Goal: Transaction & Acquisition: Download file/media

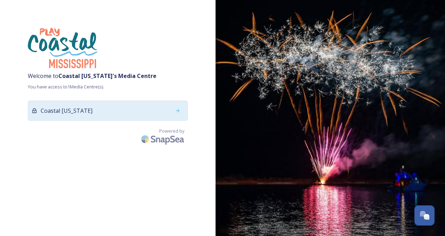
click at [123, 111] on div "Coastal [US_STATE]" at bounding box center [108, 111] width 160 height 20
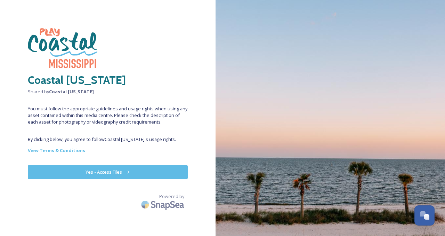
click at [131, 173] on button "Yes - Access Files" at bounding box center [108, 172] width 160 height 14
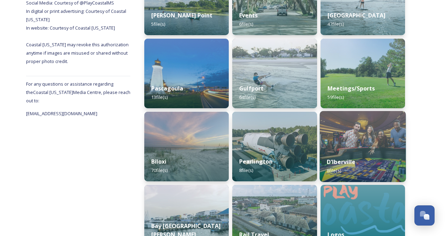
scroll to position [219, 0]
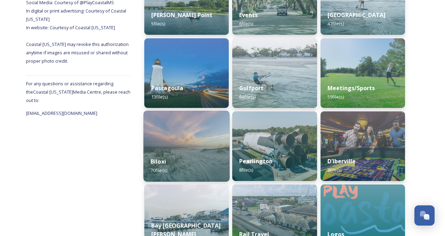
click at [220, 145] on img at bounding box center [187, 146] width 86 height 71
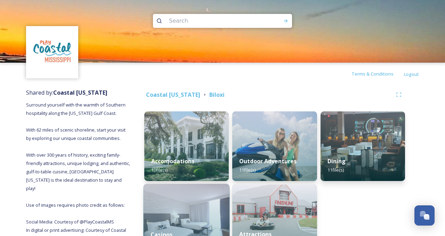
click at [184, 207] on img at bounding box center [187, 219] width 86 height 71
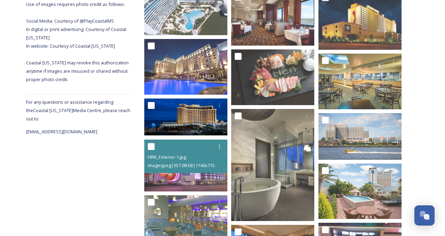
scroll to position [202, 0]
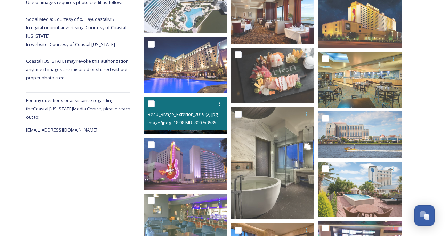
click at [179, 122] on span "image/jpeg | 18.98 MB | 8007 x 3585" at bounding box center [182, 122] width 69 height 6
click at [189, 108] on div at bounding box center [187, 103] width 78 height 13
click at [219, 104] on icon at bounding box center [220, 104] width 6 height 6
click at [208, 118] on span "View File" at bounding box center [210, 119] width 18 height 7
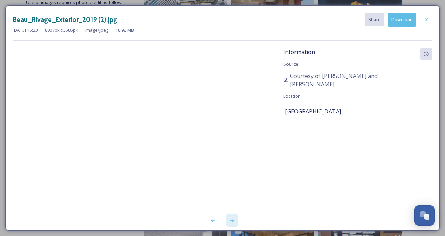
click at [232, 218] on icon at bounding box center [233, 220] width 6 height 6
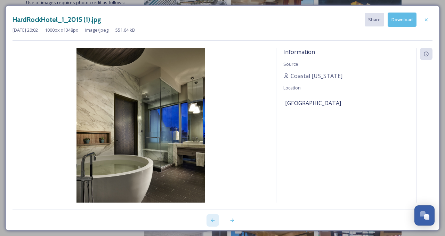
click at [215, 218] on icon at bounding box center [213, 220] width 6 height 6
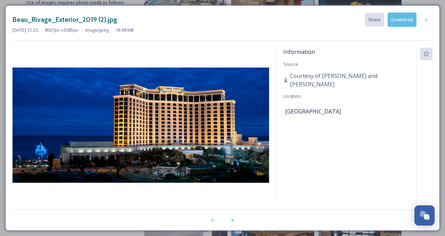
click at [408, 24] on button "Download" at bounding box center [402, 20] width 29 height 14
click at [229, 218] on div at bounding box center [232, 220] width 13 height 13
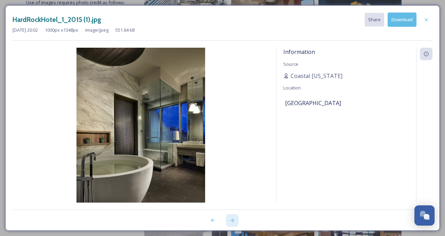
click at [229, 218] on div at bounding box center [232, 220] width 13 height 13
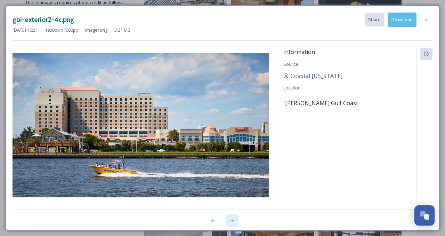
click at [230, 219] on icon at bounding box center [233, 220] width 6 height 6
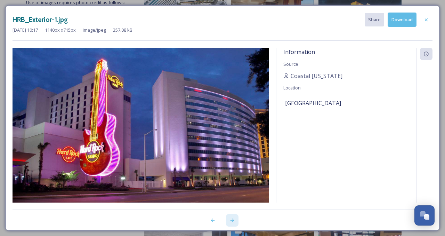
click at [230, 219] on icon at bounding box center [233, 220] width 6 height 6
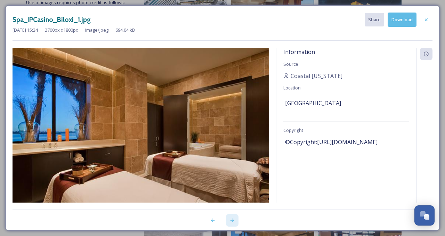
click at [230, 219] on icon at bounding box center [233, 220] width 6 height 6
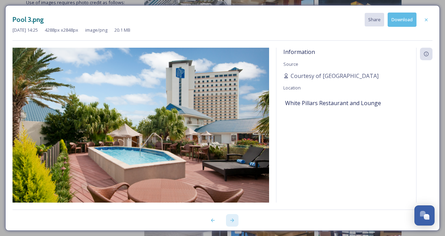
click at [230, 219] on icon at bounding box center [233, 220] width 6 height 6
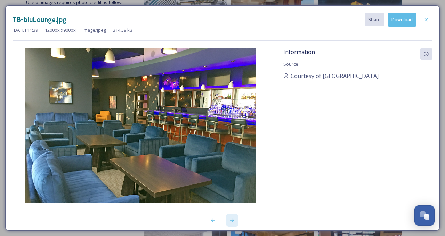
click at [230, 219] on icon at bounding box center [233, 220] width 6 height 6
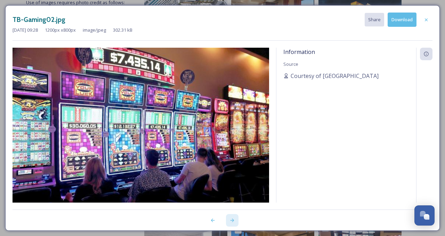
click at [230, 219] on icon at bounding box center [233, 220] width 6 height 6
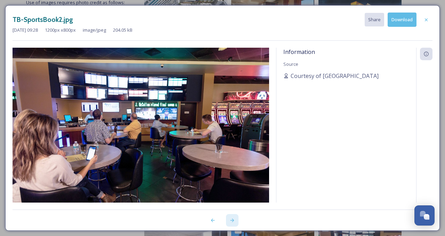
click at [230, 219] on icon at bounding box center [233, 220] width 6 height 6
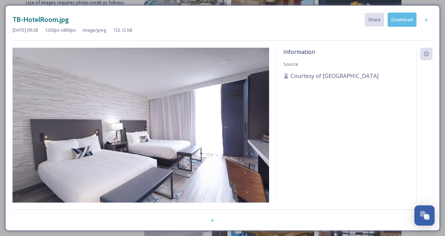
click at [230, 219] on div at bounding box center [223, 216] width 420 height 14
click at [215, 220] on icon at bounding box center [213, 220] width 6 height 6
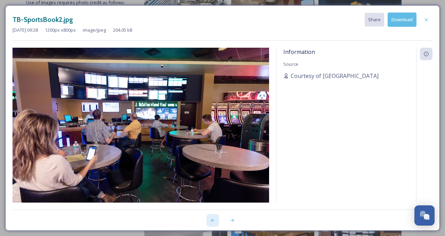
click at [215, 220] on icon at bounding box center [213, 220] width 6 height 6
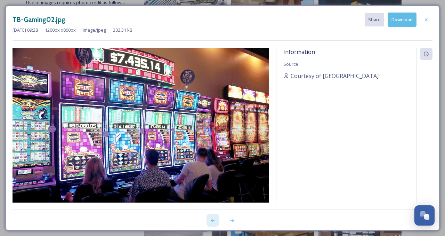
click at [215, 220] on icon at bounding box center [213, 220] width 6 height 6
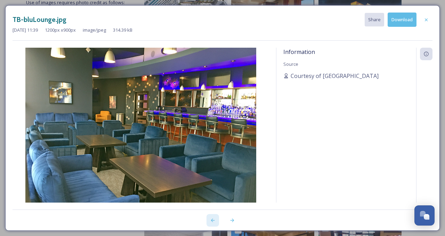
click at [215, 220] on icon at bounding box center [213, 220] width 6 height 6
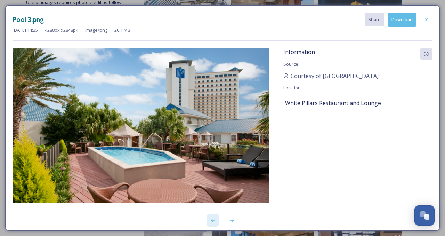
click at [215, 220] on icon at bounding box center [213, 220] width 6 height 6
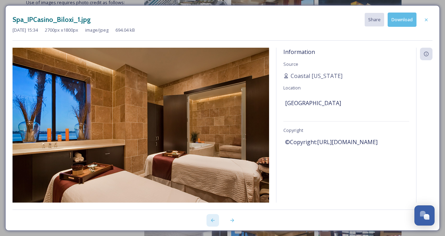
click at [215, 220] on icon at bounding box center [213, 220] width 6 height 6
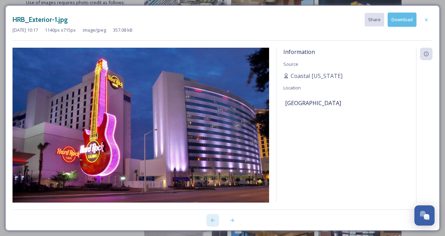
click at [215, 220] on icon at bounding box center [213, 220] width 6 height 6
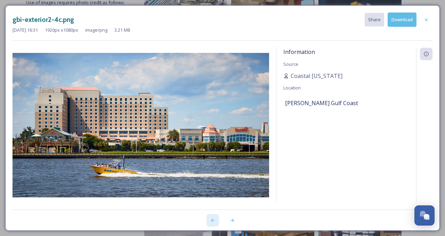
click at [215, 220] on icon at bounding box center [213, 220] width 6 height 6
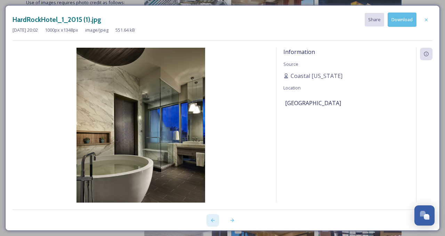
click at [215, 220] on icon at bounding box center [213, 220] width 6 height 6
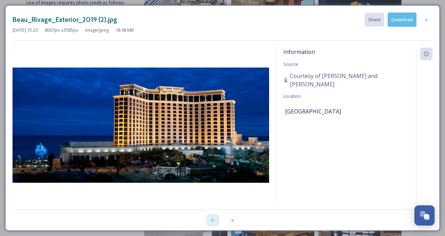
click at [215, 220] on icon at bounding box center [213, 220] width 6 height 6
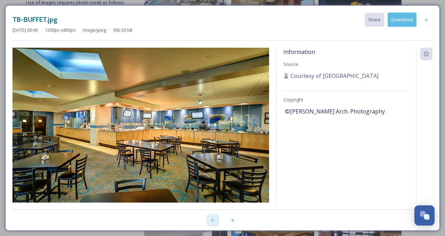
click at [215, 220] on icon at bounding box center [213, 220] width 6 height 6
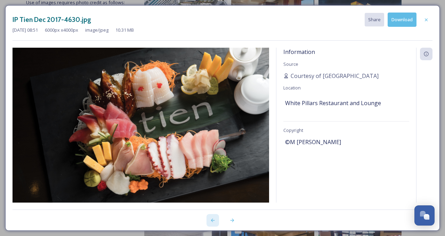
click at [215, 220] on icon at bounding box center [213, 220] width 6 height 6
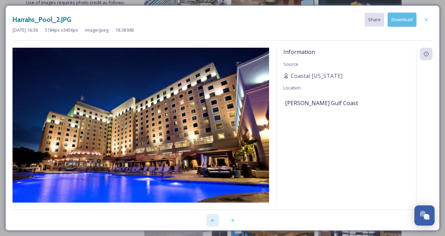
click at [215, 220] on icon at bounding box center [213, 220] width 6 height 6
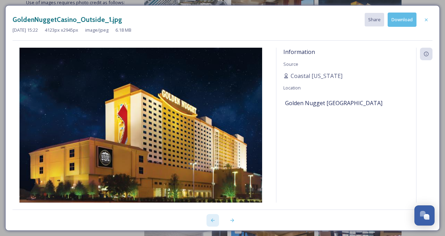
click at [215, 220] on icon at bounding box center [213, 220] width 6 height 6
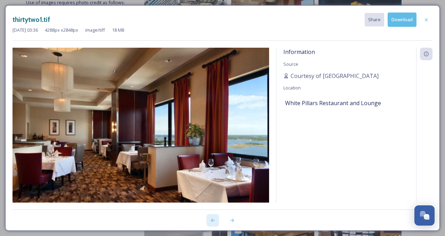
click at [215, 220] on icon at bounding box center [213, 220] width 6 height 6
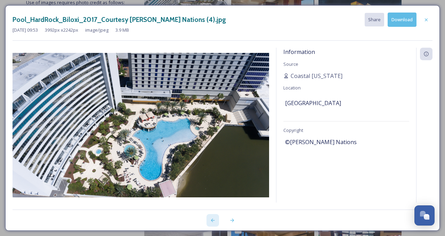
click at [215, 220] on icon at bounding box center [213, 220] width 6 height 6
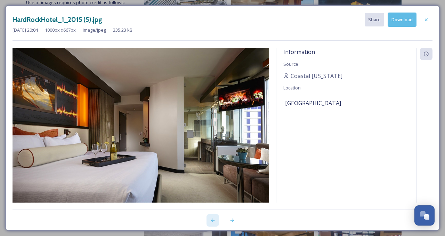
click at [215, 220] on icon at bounding box center [213, 220] width 6 height 6
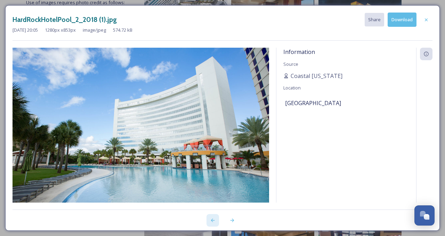
click at [215, 220] on icon at bounding box center [213, 220] width 6 height 6
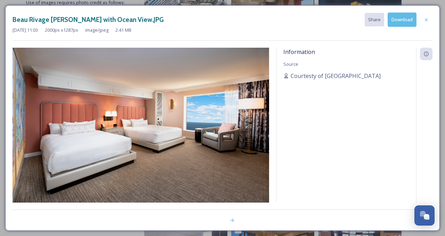
click at [401, 19] on button "Download" at bounding box center [402, 20] width 29 height 14
click at [431, 16] on div at bounding box center [426, 20] width 13 height 13
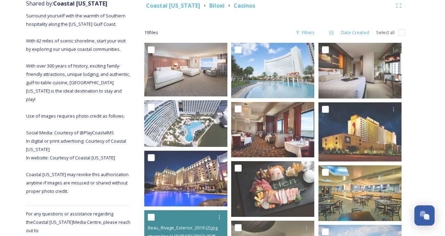
scroll to position [0, 0]
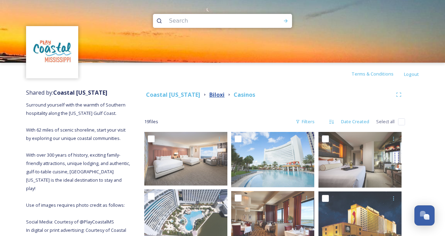
click at [215, 97] on strong "Biloxi" at bounding box center [216, 95] width 15 height 8
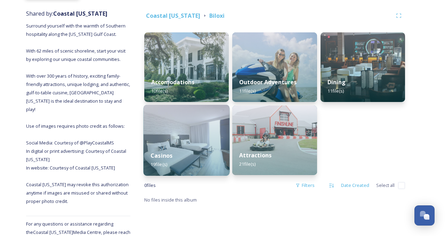
scroll to position [88, 0]
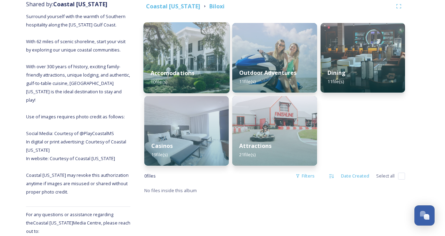
click at [189, 59] on img at bounding box center [187, 57] width 86 height 71
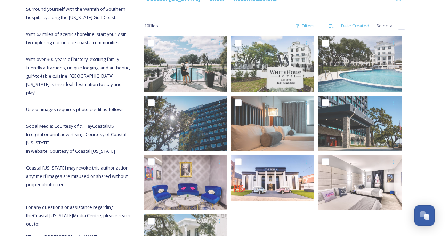
scroll to position [86, 0]
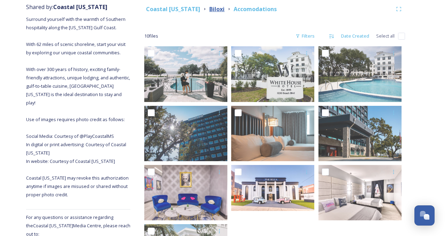
click at [216, 7] on strong "Biloxi" at bounding box center [216, 9] width 15 height 8
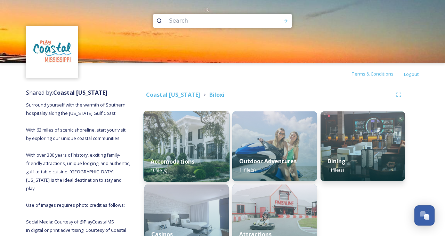
scroll to position [22, 0]
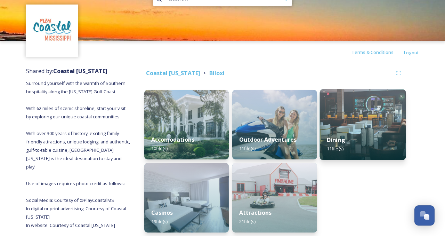
click at [329, 122] on img at bounding box center [363, 124] width 86 height 71
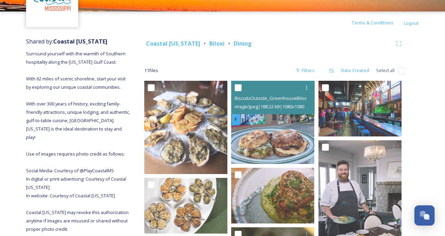
scroll to position [51, 0]
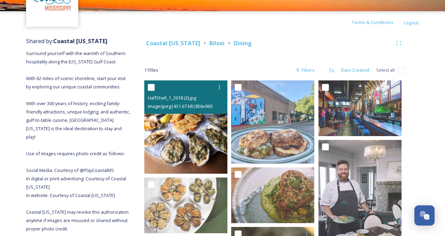
click at [179, 125] on img at bounding box center [185, 126] width 83 height 93
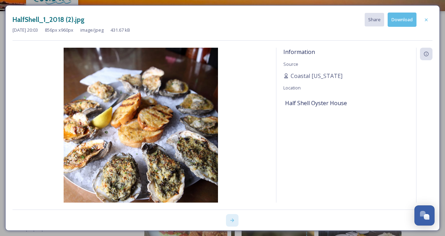
click at [235, 220] on div at bounding box center [232, 220] width 13 height 13
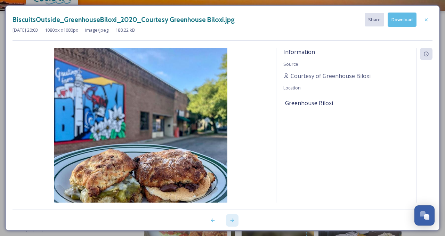
click at [235, 220] on div at bounding box center [232, 220] width 13 height 13
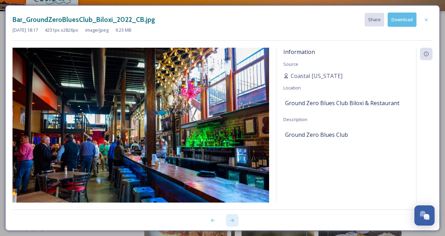
click at [235, 220] on div at bounding box center [232, 220] width 13 height 13
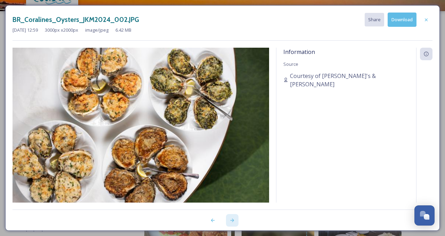
click at [235, 220] on div at bounding box center [232, 220] width 13 height 13
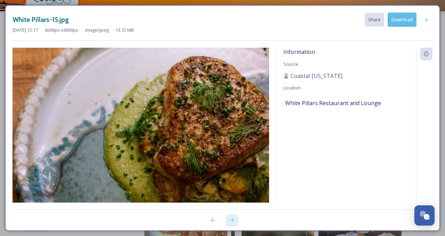
click at [235, 220] on div at bounding box center [232, 220] width 13 height 13
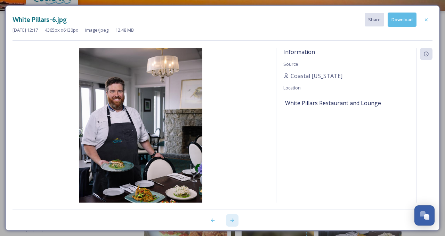
click at [235, 220] on div at bounding box center [232, 220] width 13 height 13
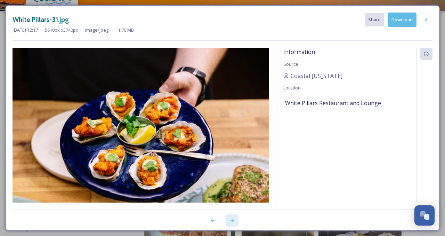
click at [235, 220] on div at bounding box center [232, 220] width 13 height 13
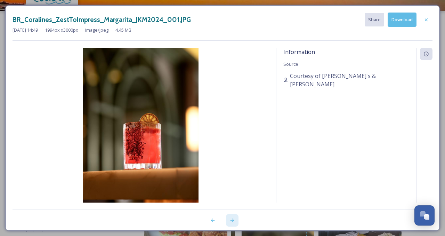
click at [235, 220] on div at bounding box center [232, 220] width 13 height 13
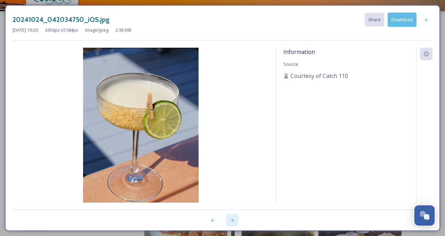
click at [235, 220] on div at bounding box center [232, 220] width 13 height 13
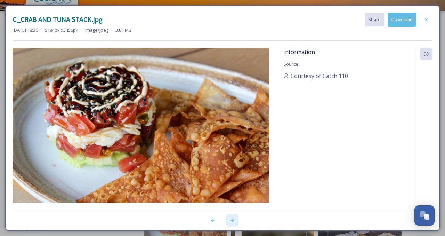
click at [235, 220] on div at bounding box center [232, 220] width 13 height 13
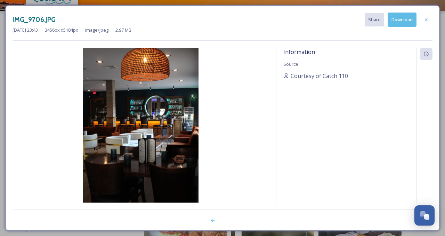
click at [235, 220] on div at bounding box center [223, 216] width 420 height 14
click at [426, 18] on icon at bounding box center [427, 20] width 6 height 6
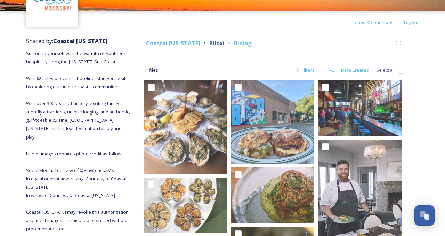
click at [214, 42] on strong "Biloxi" at bounding box center [216, 43] width 15 height 8
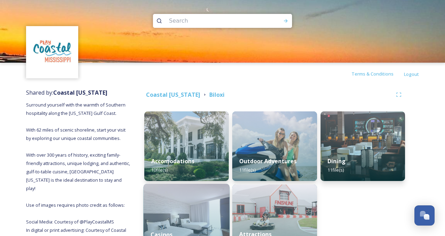
scroll to position [48, 0]
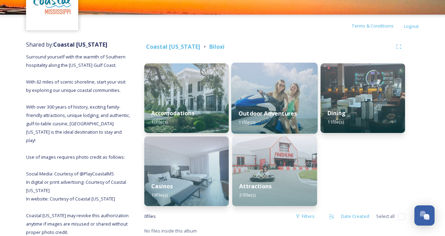
click at [264, 108] on div "Outdoor Adventures 11 file(s)" at bounding box center [275, 118] width 86 height 32
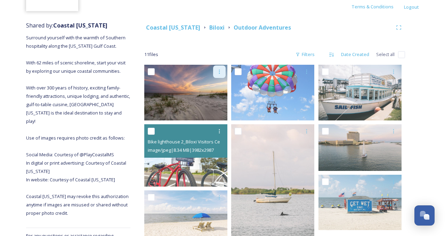
scroll to position [68, 0]
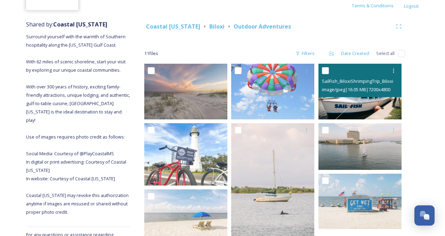
click at [343, 106] on img at bounding box center [360, 91] width 83 height 55
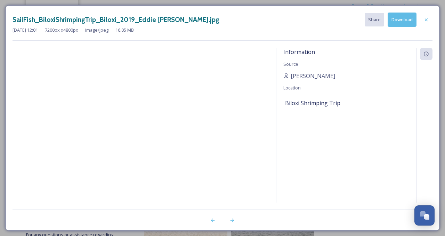
click at [407, 20] on button "Download" at bounding box center [402, 20] width 29 height 14
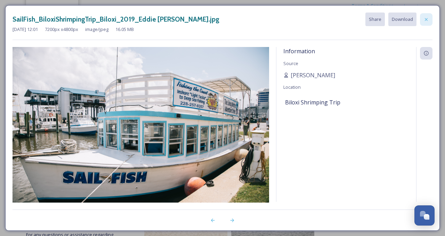
click at [429, 16] on div at bounding box center [426, 19] width 13 height 13
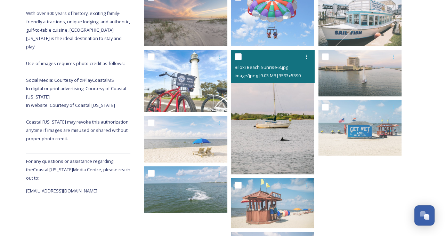
scroll to position [148, 0]
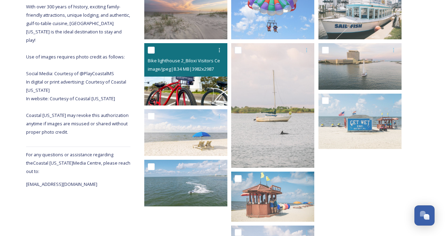
click at [185, 93] on img at bounding box center [185, 74] width 83 height 62
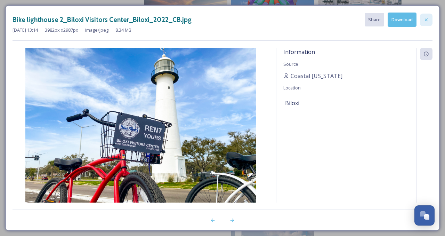
click at [428, 18] on icon at bounding box center [427, 20] width 6 height 6
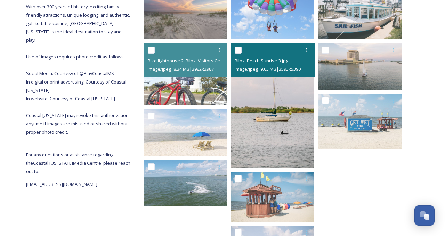
click at [267, 97] on img at bounding box center [272, 105] width 83 height 125
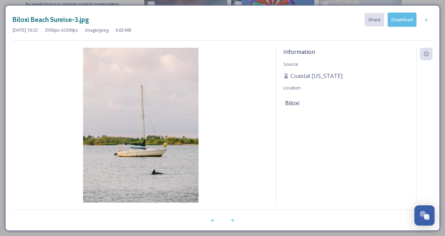
scroll to position [134, 0]
click at [401, 22] on button "Download" at bounding box center [402, 20] width 29 height 14
click at [428, 19] on icon at bounding box center [427, 20] width 6 height 6
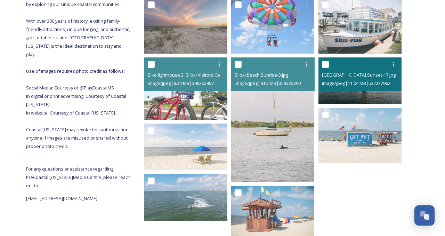
click at [360, 73] on span "[GEOGRAPHIC_DATA] Sunset-17.jpg" at bounding box center [359, 75] width 74 height 6
click at [365, 95] on img at bounding box center [360, 80] width 83 height 47
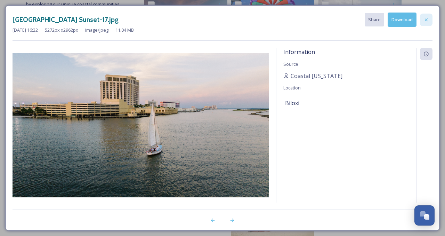
click at [426, 18] on icon at bounding box center [427, 20] width 6 height 6
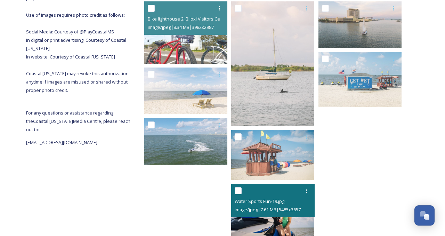
scroll to position [208, 0]
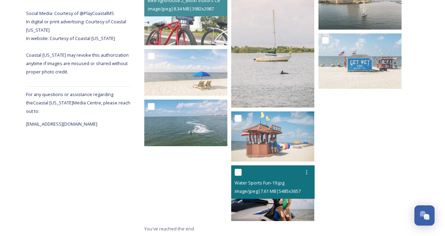
click at [285, 188] on div "image/jpeg | 7.61 MB | 5485 x 3657" at bounding box center [274, 191] width 78 height 8
click at [270, 215] on img at bounding box center [272, 192] width 83 height 55
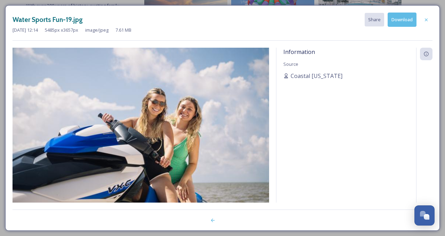
scroll to position [149, 0]
click at [428, 19] on icon at bounding box center [427, 20] width 6 height 6
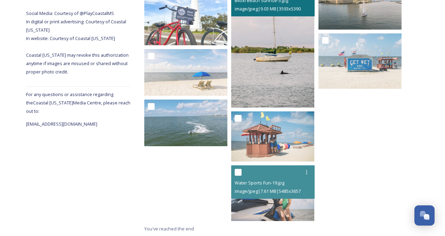
scroll to position [0, 0]
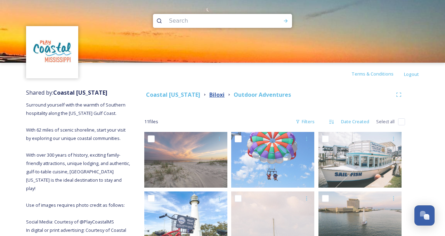
click at [214, 93] on strong "Biloxi" at bounding box center [216, 95] width 15 height 8
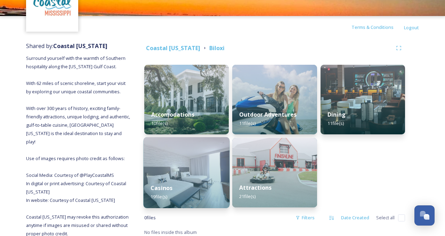
scroll to position [91, 0]
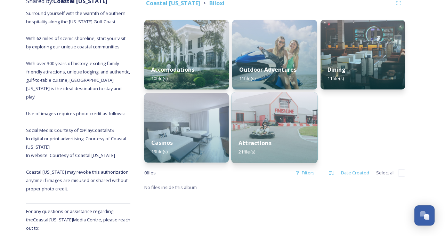
click at [264, 135] on div "Attractions 21 file(s)" at bounding box center [275, 148] width 86 height 32
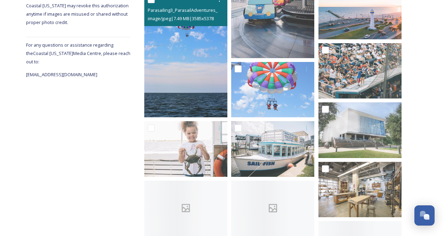
scroll to position [283, 0]
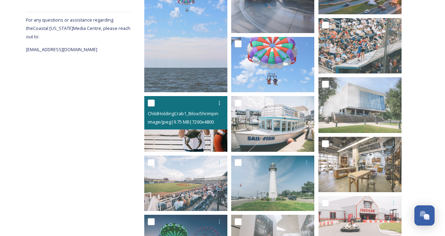
click at [204, 142] on img at bounding box center [185, 123] width 83 height 55
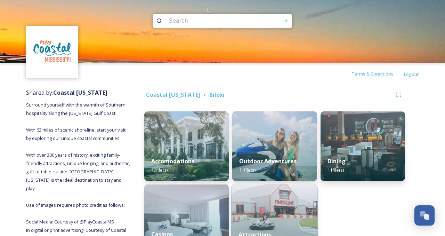
click at [264, 212] on img at bounding box center [275, 219] width 86 height 71
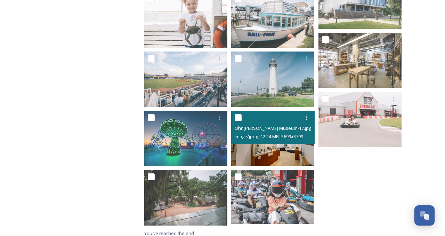
scroll to position [391, 0]
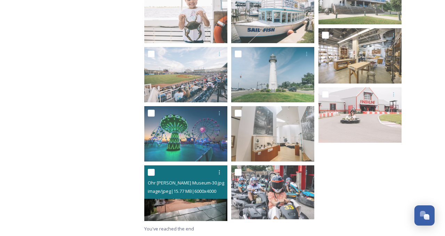
click at [199, 213] on img at bounding box center [185, 192] width 83 height 55
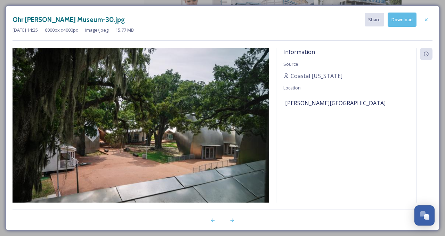
scroll to position [390, 0]
click at [428, 20] on icon at bounding box center [427, 20] width 6 height 6
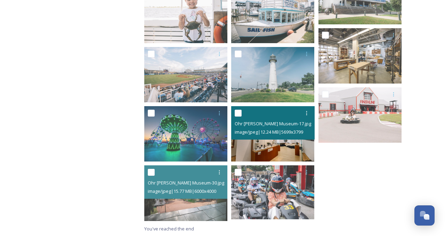
click at [272, 158] on img at bounding box center [272, 133] width 83 height 55
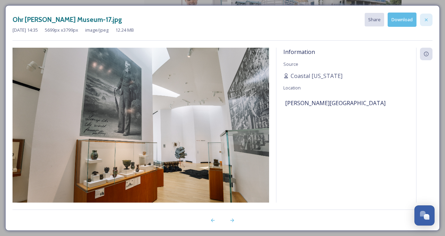
click at [429, 20] on icon at bounding box center [427, 20] width 6 height 6
